Goal: Browse casually

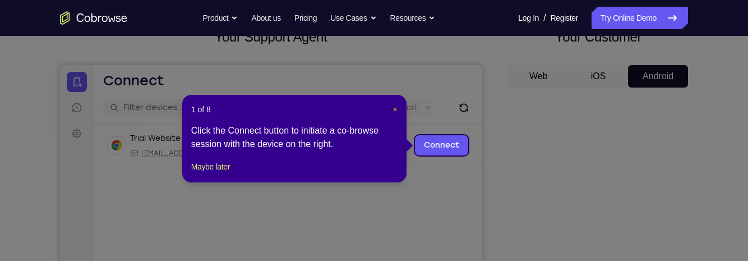
click at [395, 109] on span "×" at bounding box center [395, 109] width 4 height 9
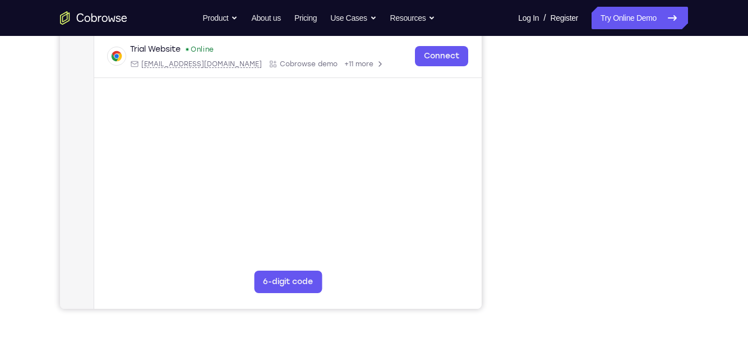
scroll to position [212, 0]
